Goal: Find specific page/section: Find specific page/section

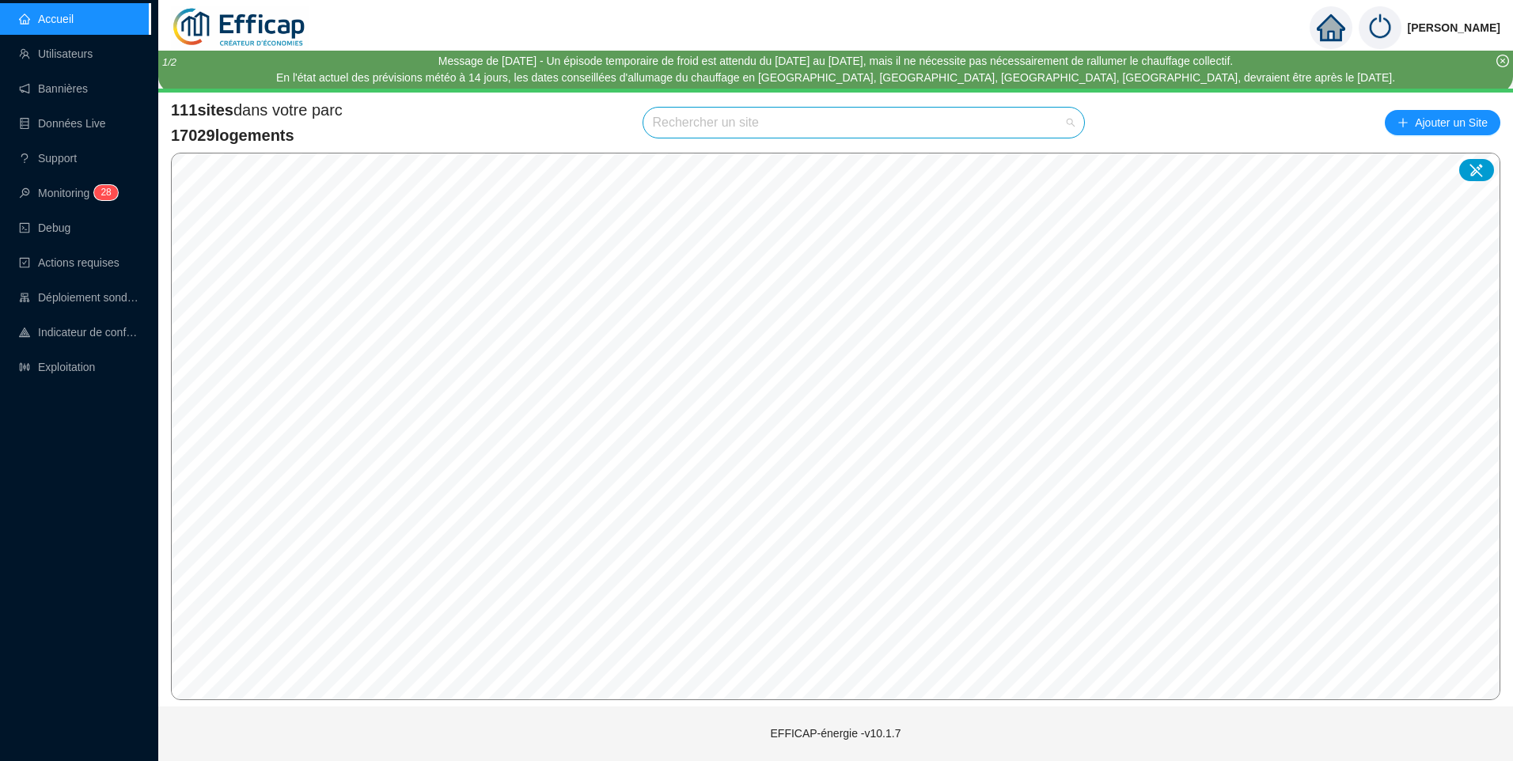
click at [692, 111] on input "search" at bounding box center [857, 123] width 408 height 30
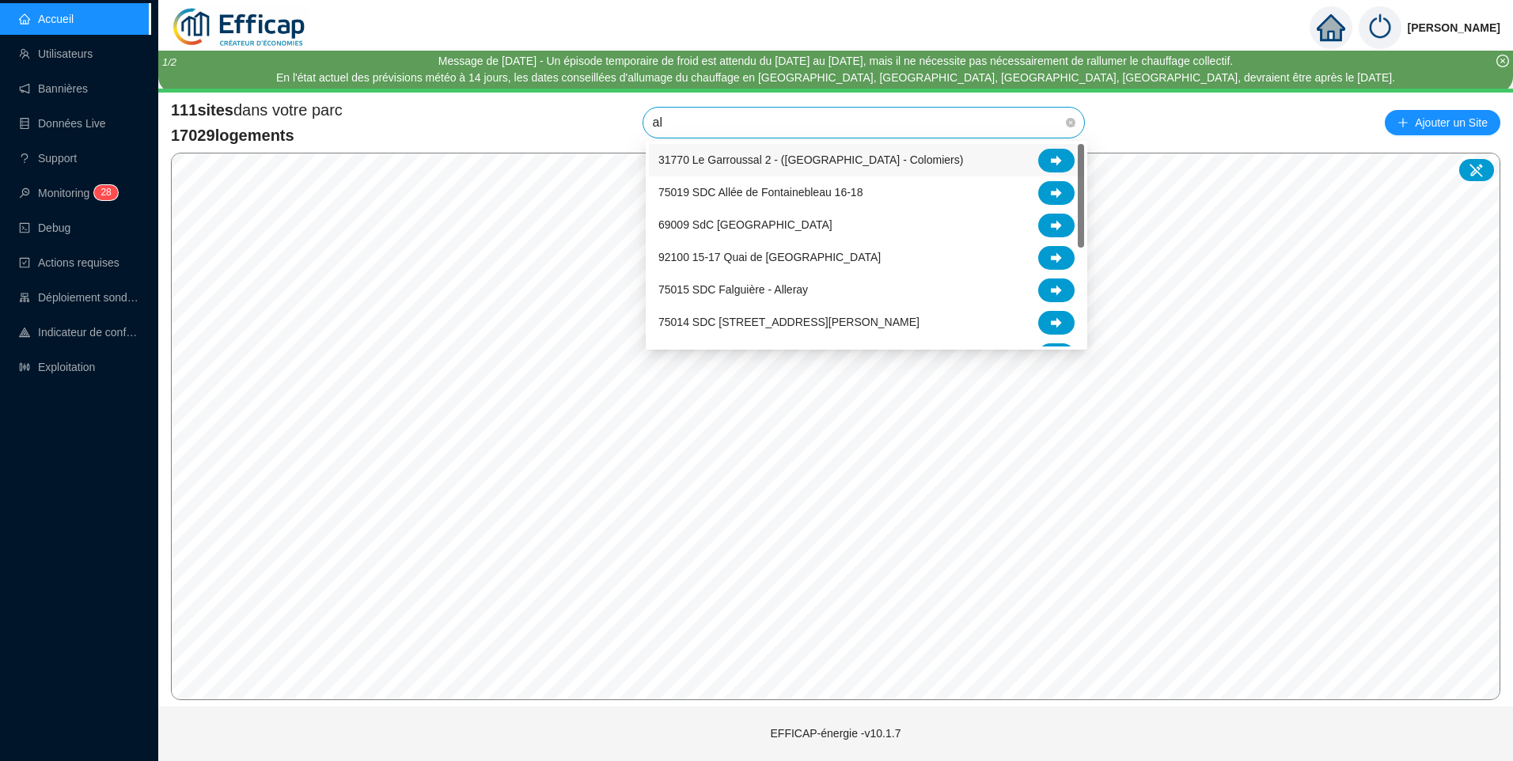
type input "alb"
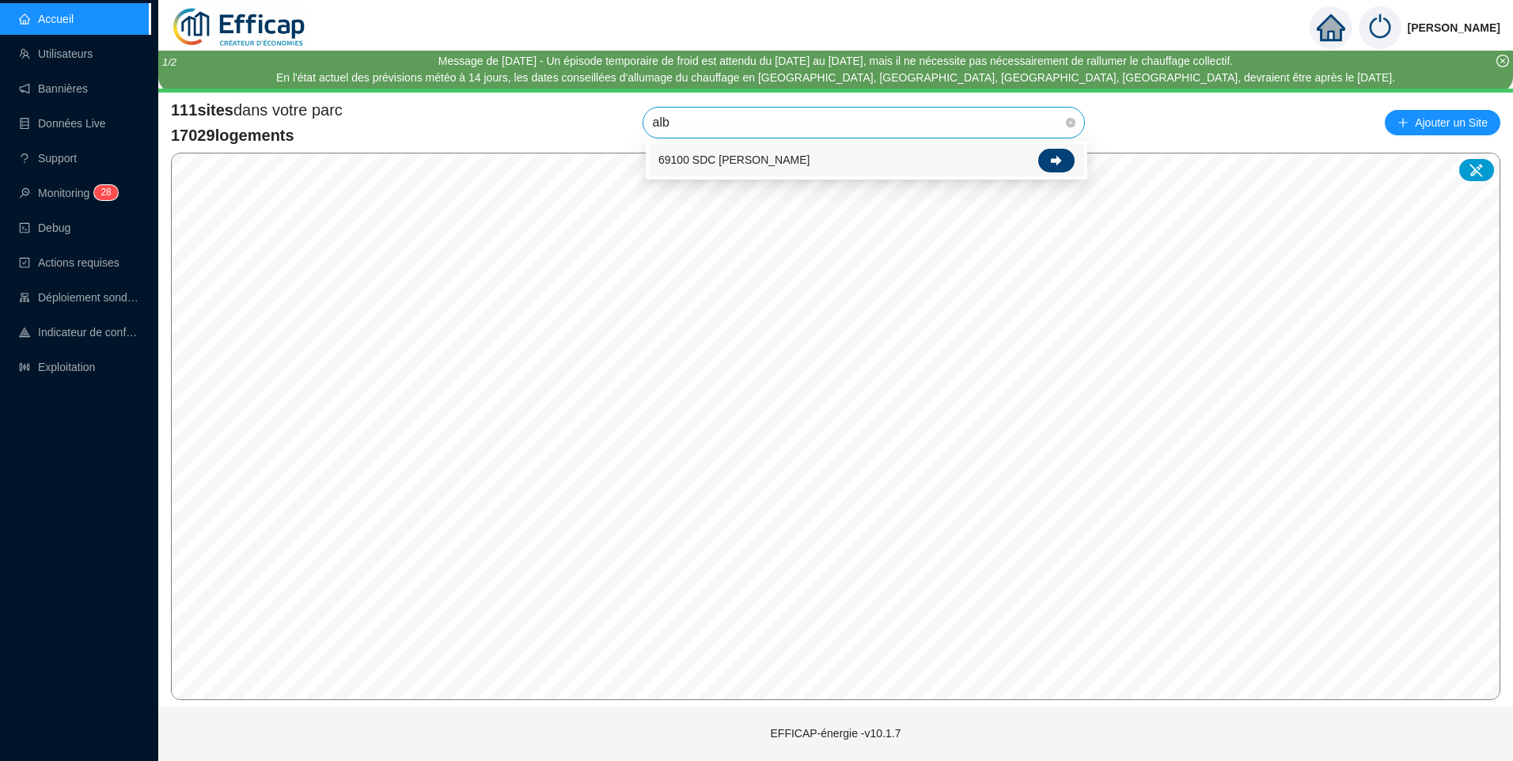
click at [1062, 152] on div at bounding box center [1056, 161] width 36 height 24
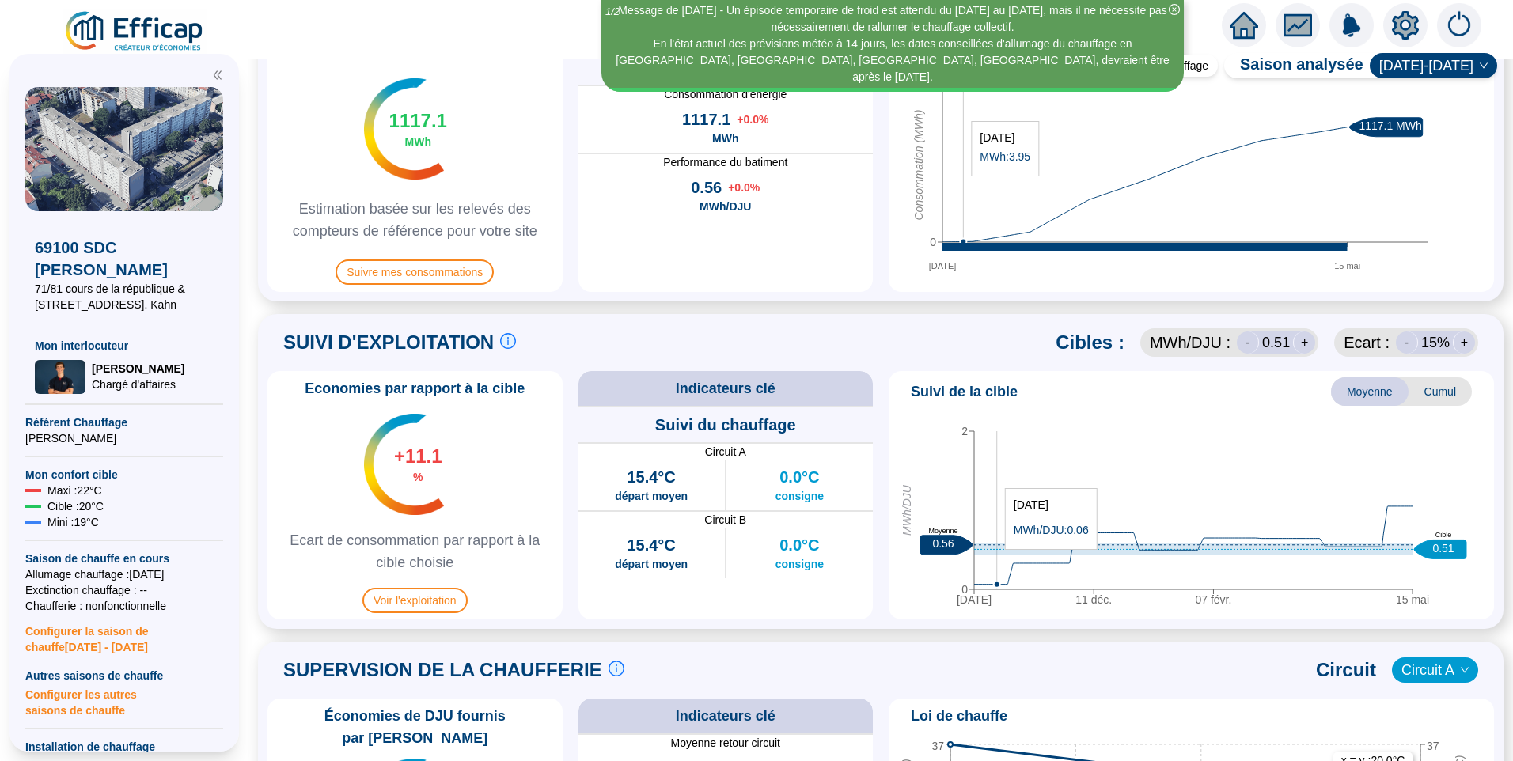
scroll to position [558, 0]
